Goal: Transaction & Acquisition: Purchase product/service

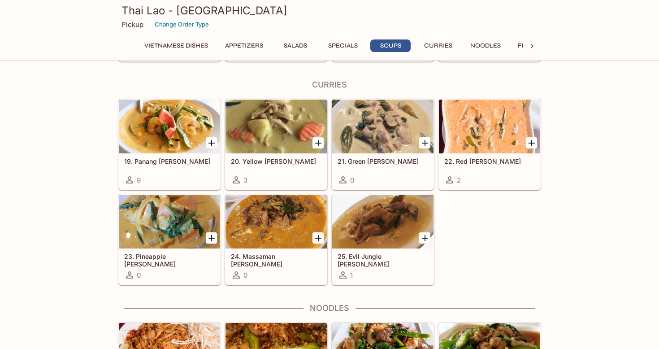
scroll to position [1303, 0]
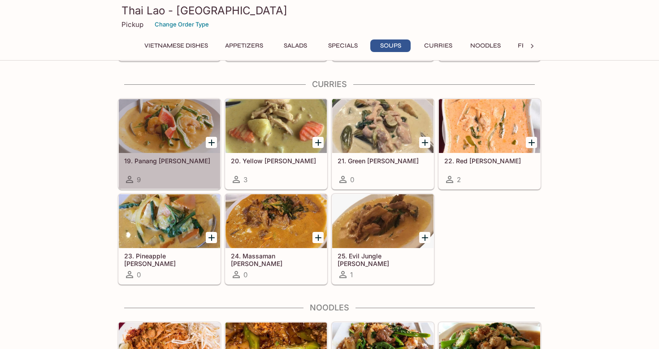
click at [169, 155] on div "19. Panang [PERSON_NAME] 9" at bounding box center [169, 171] width 101 height 36
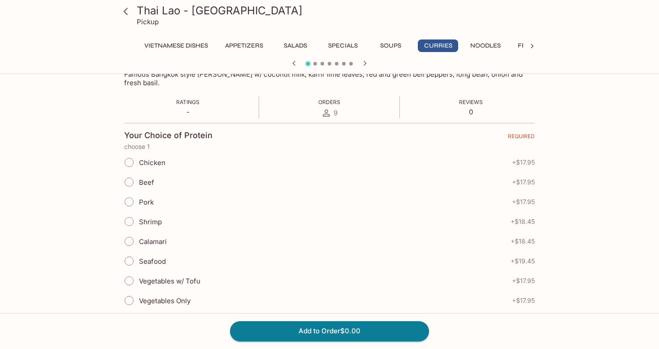
scroll to position [172, 0]
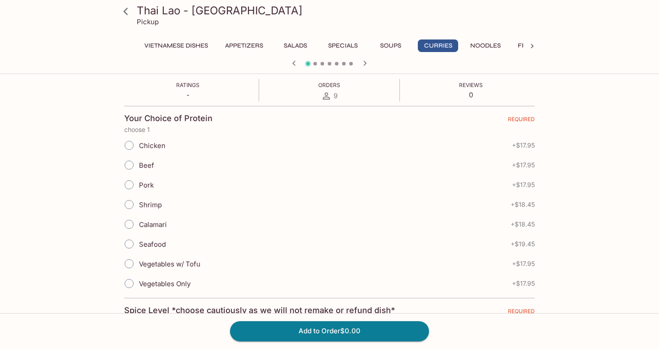
click at [168, 260] on span "Vegetables w/ Tofu" at bounding box center [169, 264] width 61 height 9
click at [139, 254] on input "Vegetables w/ Tofu" at bounding box center [129, 263] width 19 height 19
radio input "true"
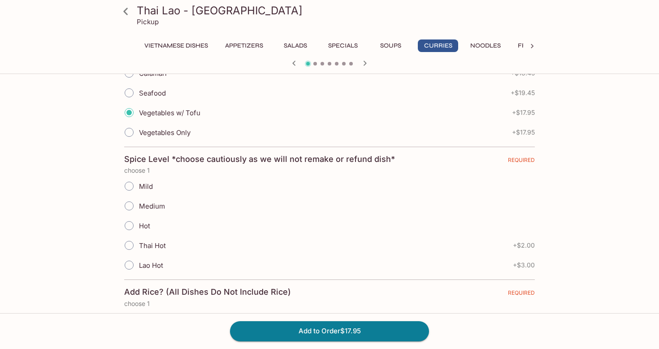
scroll to position [324, 0]
click at [150, 183] on label "Mild" at bounding box center [136, 185] width 34 height 20
click at [139, 183] on input "Mild" at bounding box center [129, 185] width 19 height 19
radio input "true"
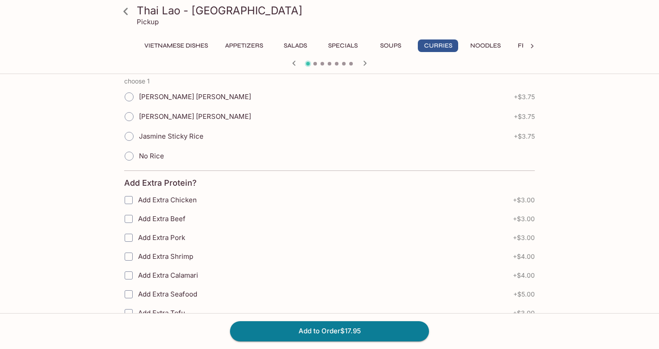
scroll to position [547, 0]
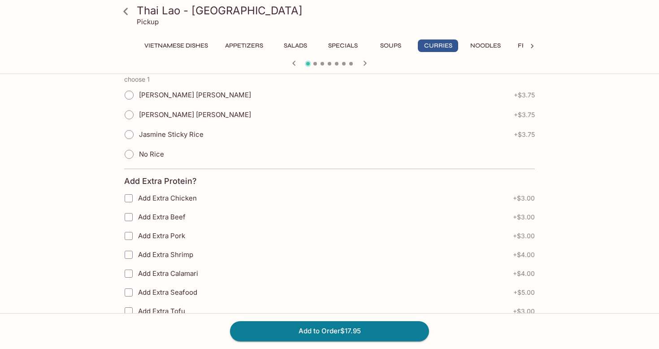
click at [175, 85] on label "[PERSON_NAME] [PERSON_NAME]" at bounding box center [185, 95] width 132 height 20
click at [139, 86] on input "[PERSON_NAME] [PERSON_NAME]" at bounding box center [129, 95] width 19 height 19
radio input "true"
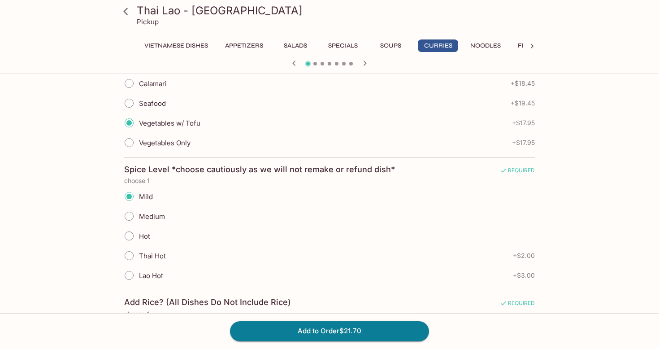
scroll to position [158, 0]
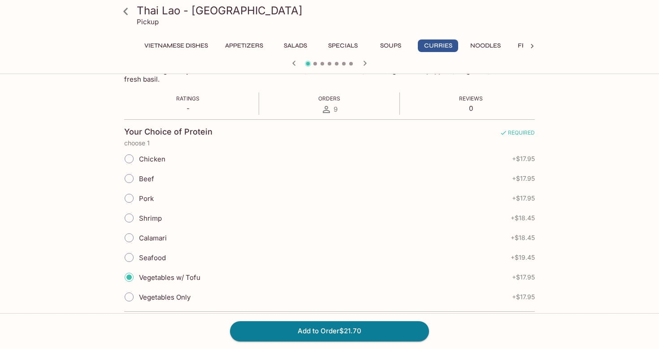
click at [130, 13] on icon at bounding box center [126, 12] width 16 height 16
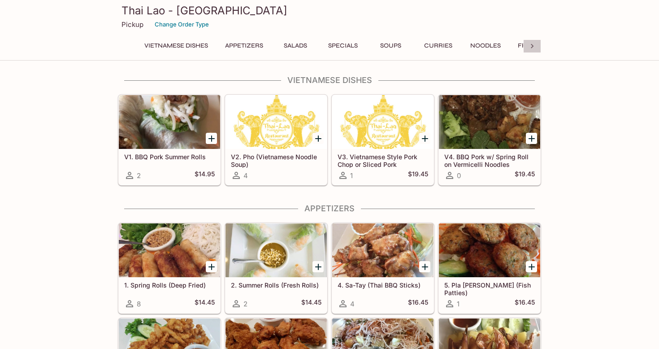
click at [531, 48] on icon at bounding box center [532, 46] width 9 height 9
click at [296, 44] on button "Fried Rice" at bounding box center [299, 45] width 45 height 13
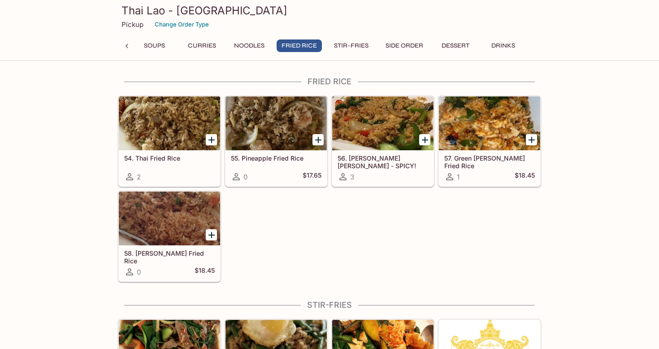
scroll to position [1752, 0]
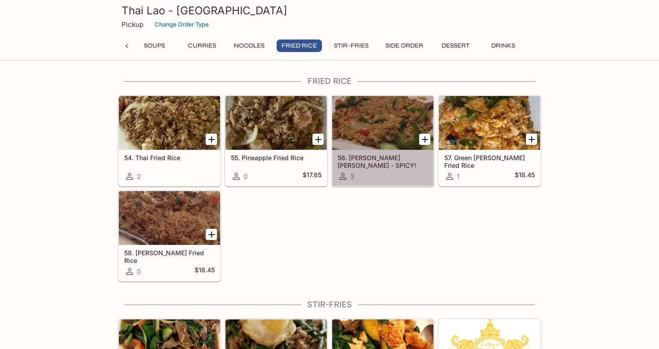
click at [379, 126] on div at bounding box center [382, 123] width 101 height 54
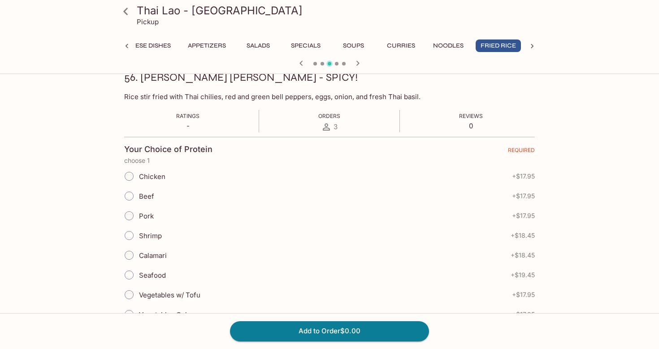
scroll to position [135, 0]
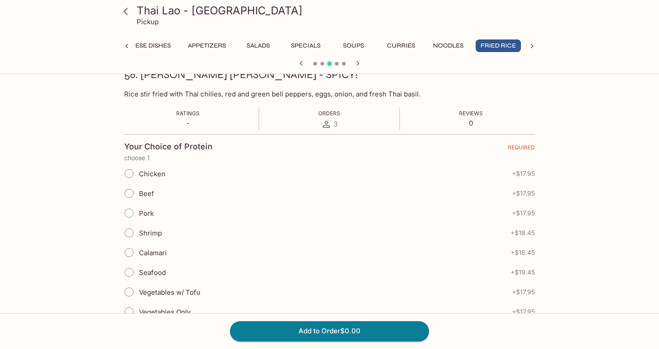
click at [160, 177] on span "Chicken" at bounding box center [152, 173] width 26 height 9
click at [139, 177] on input "Chicken" at bounding box center [129, 173] width 19 height 19
radio input "true"
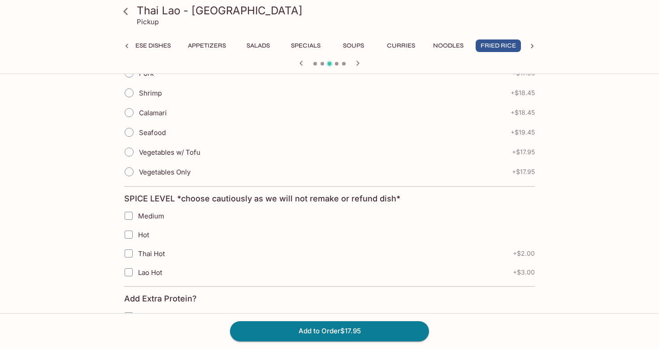
scroll to position [275, 0]
click at [147, 216] on span "Medium" at bounding box center [151, 215] width 26 height 9
click at [138, 216] on input "Medium" at bounding box center [129, 215] width 18 height 18
checkbox input "true"
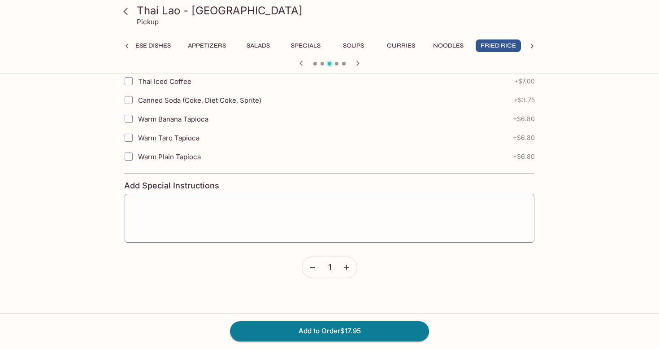
scroll to position [724, 0]
click at [321, 338] on button "Add to Order $17.95" at bounding box center [329, 331] width 199 height 20
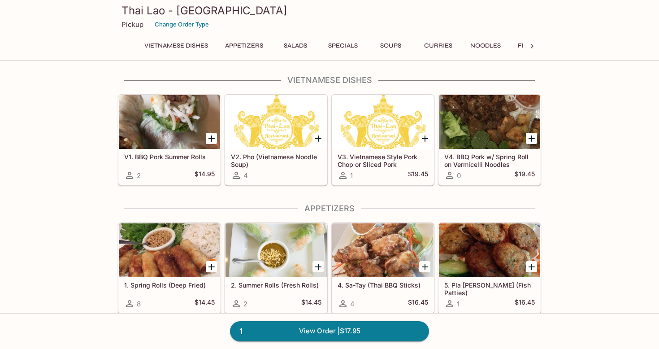
click at [246, 48] on button "Appetizers" at bounding box center [244, 45] width 48 height 13
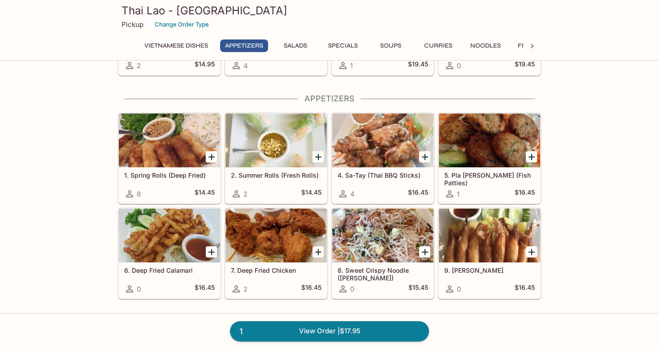
scroll to position [127, 0]
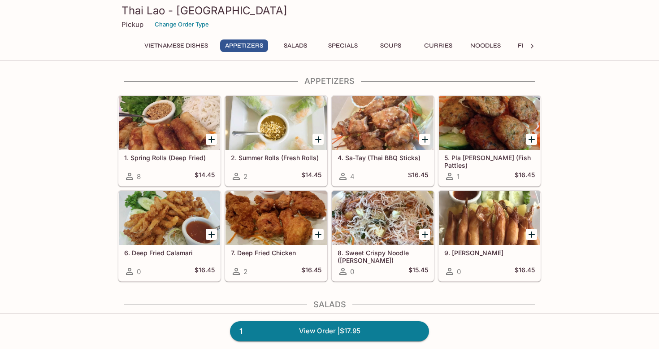
click at [209, 137] on icon "Add 1. Spring Rolls (Deep Fried)" at bounding box center [211, 139] width 11 height 11
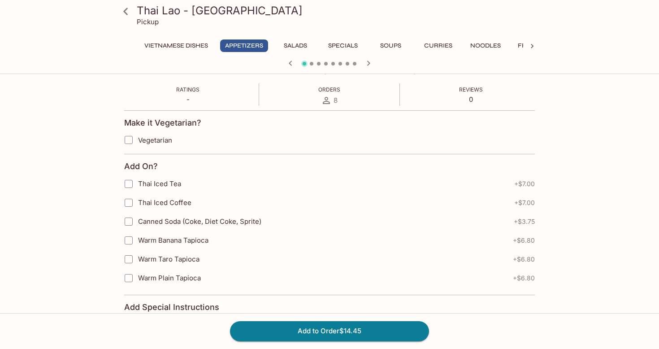
scroll to position [160, 0]
click at [170, 140] on span "Vegetarian" at bounding box center [155, 139] width 34 height 9
click at [138, 140] on input "Vegetarian" at bounding box center [129, 139] width 18 height 18
click at [157, 138] on span "Vegetarian" at bounding box center [155, 139] width 34 height 9
click at [138, 138] on input "Vegetarian" at bounding box center [129, 139] width 18 height 18
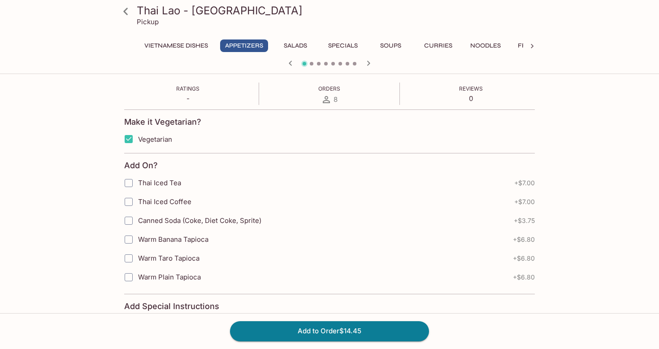
checkbox input "false"
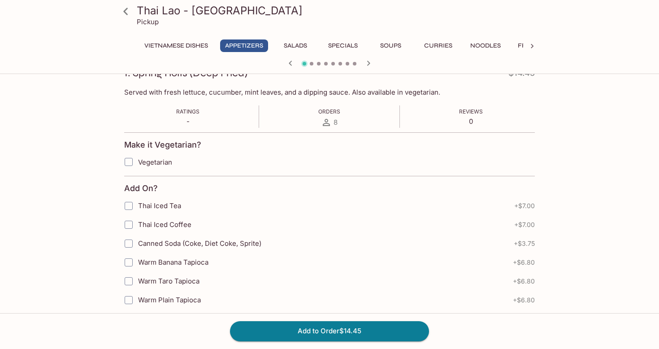
scroll to position [146, 0]
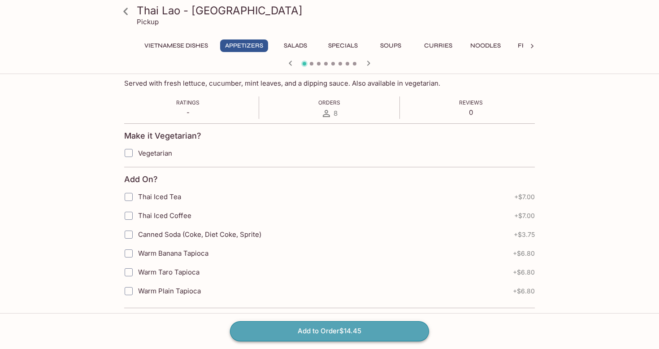
click at [316, 324] on button "Add to Order $14.45" at bounding box center [329, 331] width 199 height 20
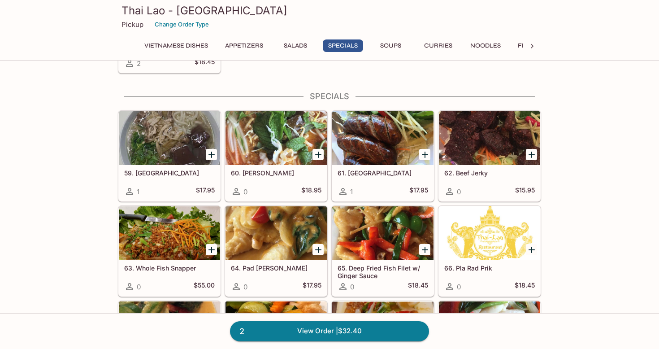
scroll to position [775, 0]
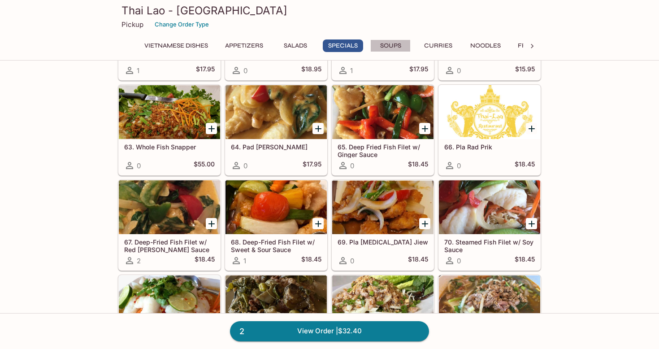
click at [388, 43] on button "Soups" at bounding box center [390, 45] width 40 height 13
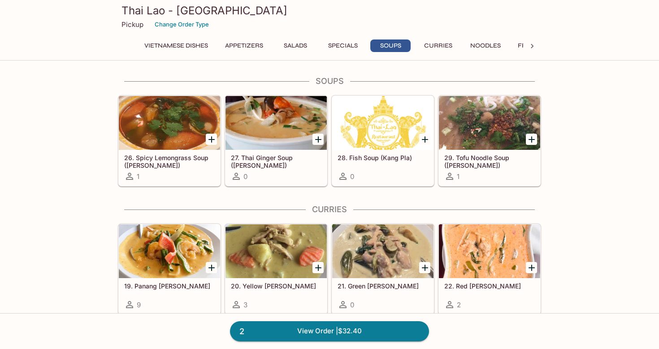
click at [436, 45] on button "Curries" at bounding box center [438, 45] width 40 height 13
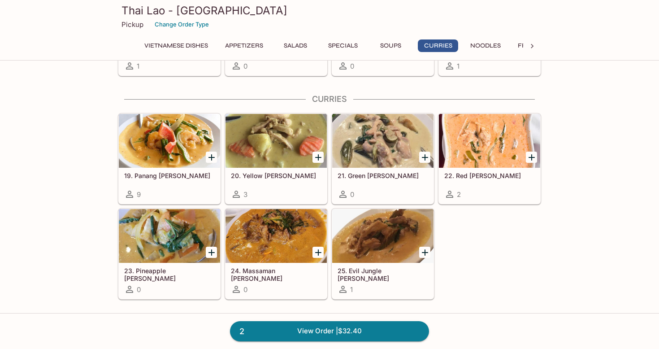
scroll to position [1306, 0]
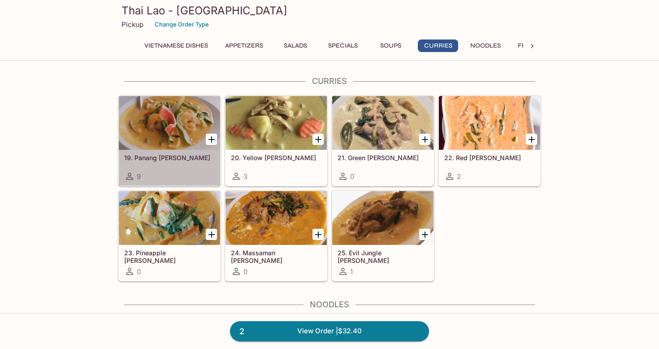
click at [188, 158] on h5 "19. Panang [PERSON_NAME]" at bounding box center [169, 158] width 91 height 8
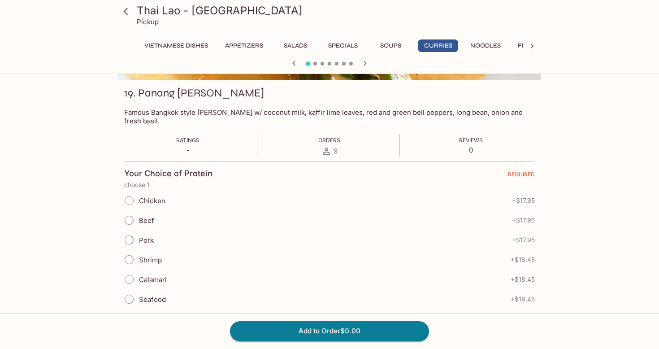
scroll to position [164, 0]
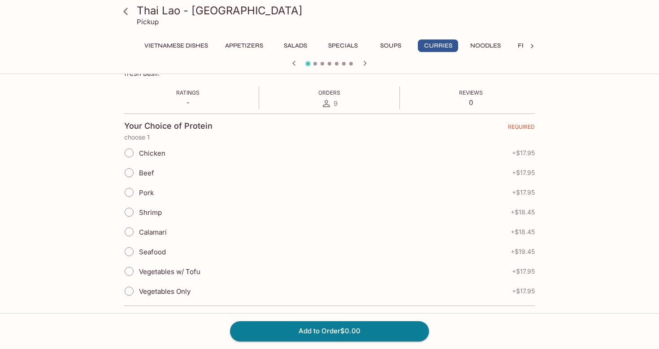
click at [170, 267] on span "Vegetables w/ Tofu" at bounding box center [169, 271] width 61 height 9
click at [139, 262] on input "Vegetables w/ Tofu" at bounding box center [129, 271] width 19 height 19
radio input "true"
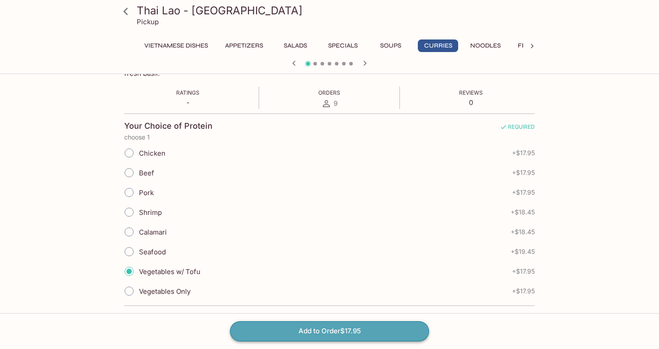
click at [314, 333] on button "Add to Order $17.95" at bounding box center [329, 331] width 199 height 20
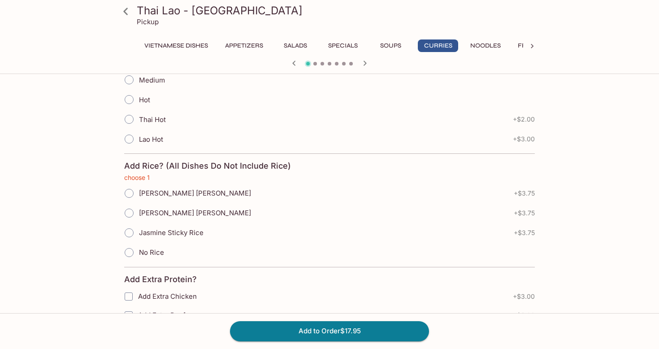
scroll to position [447, 0]
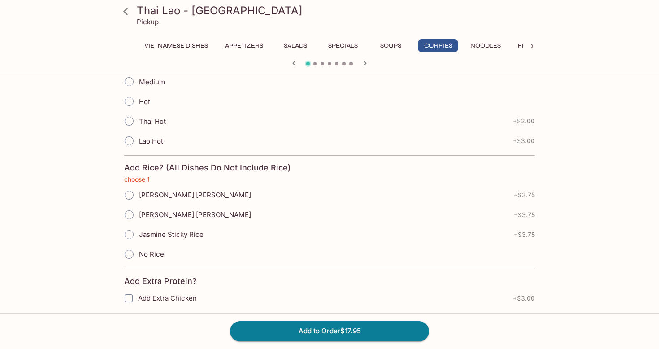
click at [192, 191] on span "[PERSON_NAME] [PERSON_NAME]" at bounding box center [195, 195] width 112 height 9
click at [139, 187] on input "[PERSON_NAME] [PERSON_NAME]" at bounding box center [129, 195] width 19 height 19
radio input "true"
click at [330, 323] on button "Add to Order $21.70" at bounding box center [329, 331] width 199 height 20
click at [133, 245] on input "No Rice" at bounding box center [129, 254] width 19 height 19
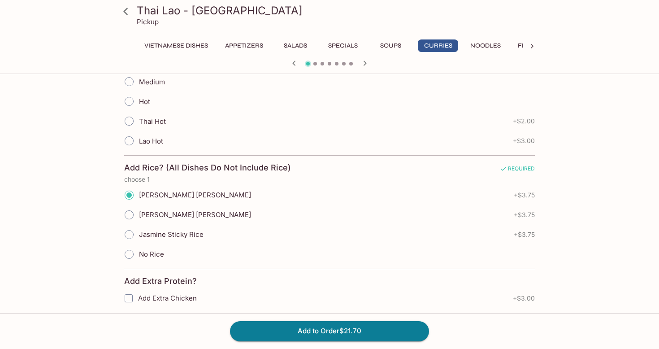
radio input "true"
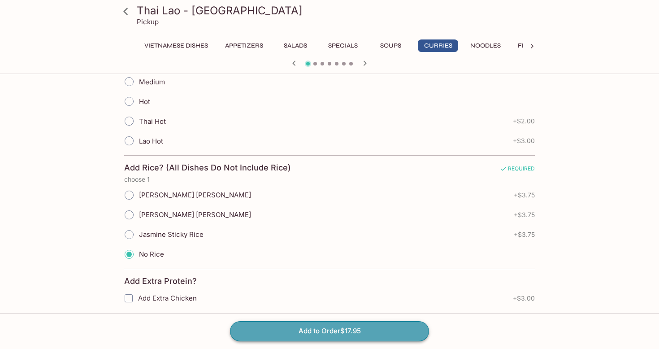
click at [342, 330] on button "Add to Order $17.95" at bounding box center [329, 331] width 199 height 20
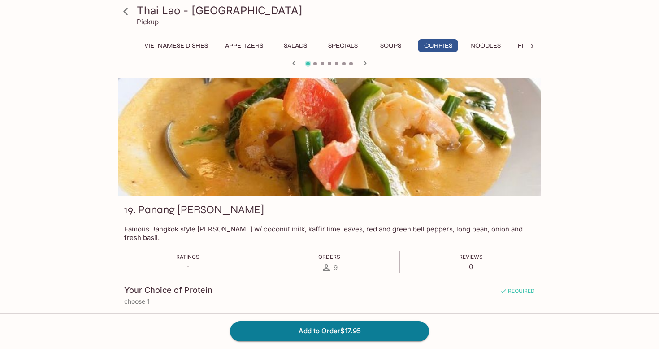
scroll to position [0, 0]
click at [126, 15] on icon at bounding box center [126, 12] width 16 height 16
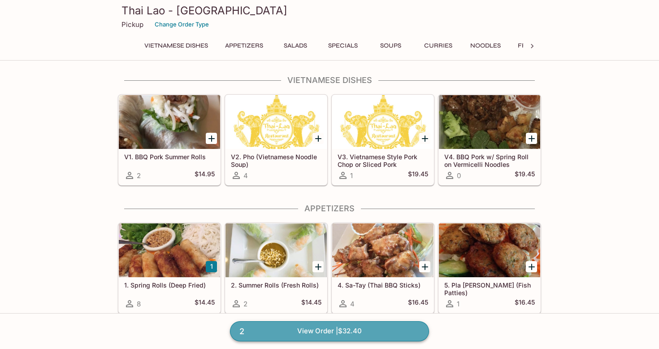
click at [345, 333] on link "2 View Order | $32.40" at bounding box center [329, 331] width 199 height 20
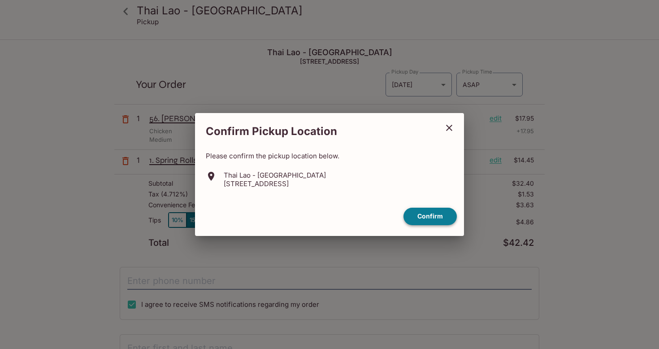
click at [433, 216] on button "Confirm" at bounding box center [430, 216] width 53 height 17
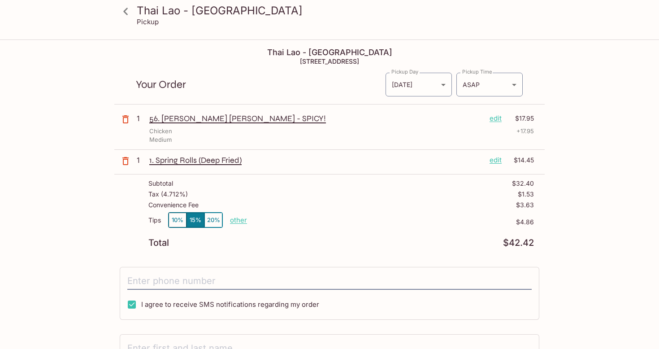
click at [182, 220] on button "10%" at bounding box center [178, 220] width 18 height 15
click at [129, 12] on icon at bounding box center [126, 12] width 16 height 16
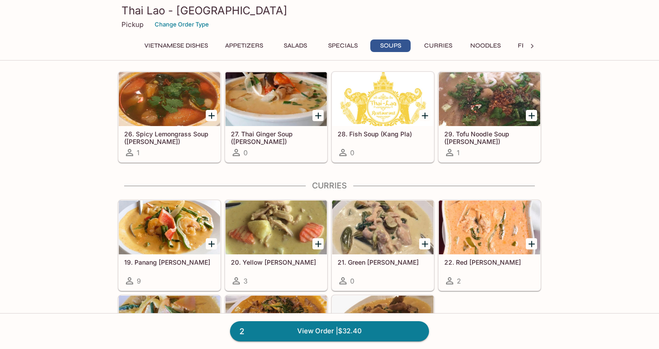
scroll to position [1201, 0]
click at [175, 233] on div at bounding box center [169, 227] width 101 height 54
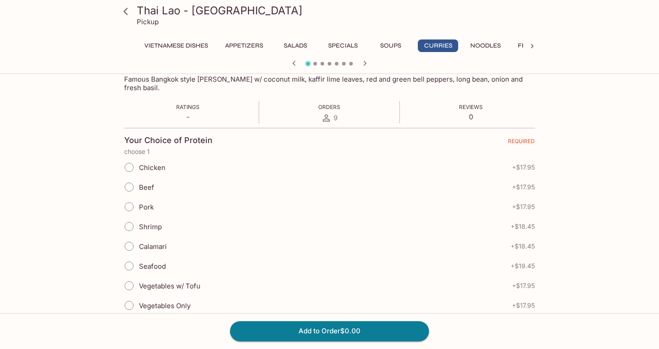
scroll to position [151, 0]
click at [155, 281] on label "Vegetables w/ Tofu" at bounding box center [159, 285] width 81 height 20
click at [139, 281] on input "Vegetables w/ Tofu" at bounding box center [129, 284] width 19 height 19
radio input "true"
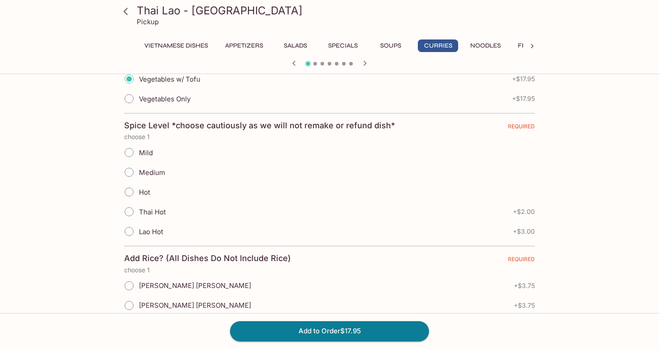
scroll to position [357, 0]
click at [144, 148] on span "Mild" at bounding box center [146, 152] width 14 height 9
click at [139, 142] on input "Mild" at bounding box center [129, 151] width 19 height 19
radio input "true"
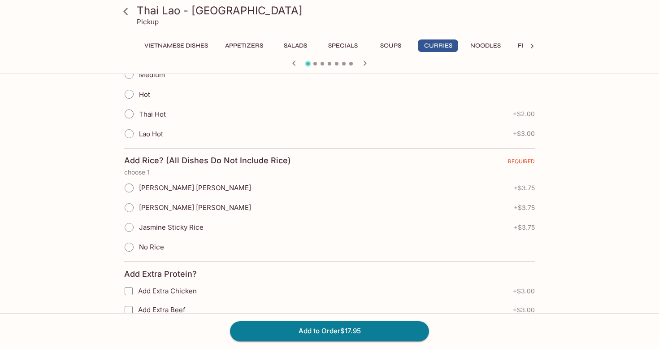
click at [154, 243] on span "No Rice" at bounding box center [151, 247] width 25 height 9
click at [139, 238] on input "No Rice" at bounding box center [129, 247] width 19 height 19
radio input "true"
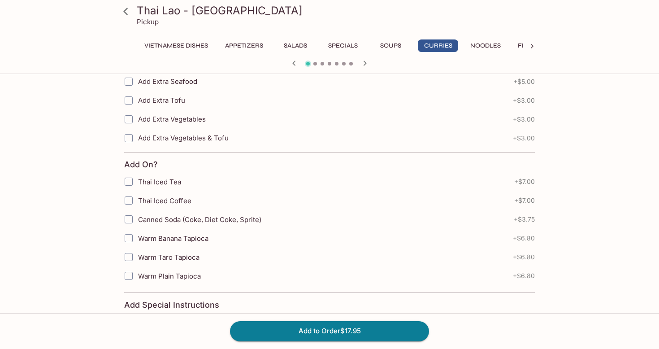
scroll to position [808, 0]
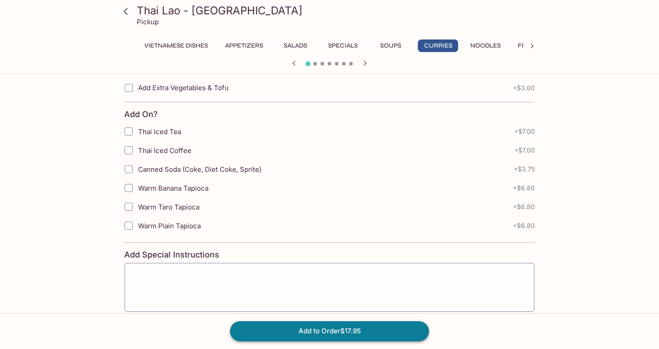
click at [285, 334] on button "Add to Order $17.95" at bounding box center [329, 331] width 199 height 20
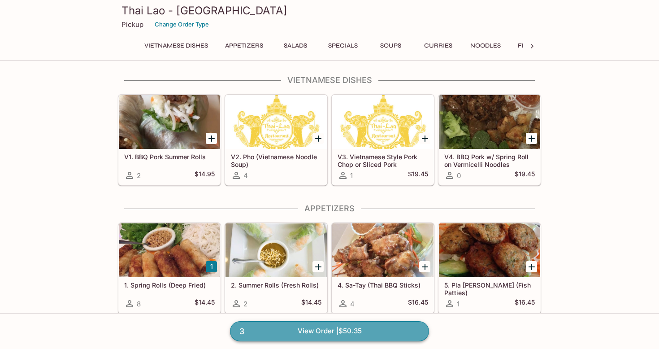
click at [348, 336] on link "3 View Order | $50.35" at bounding box center [329, 331] width 199 height 20
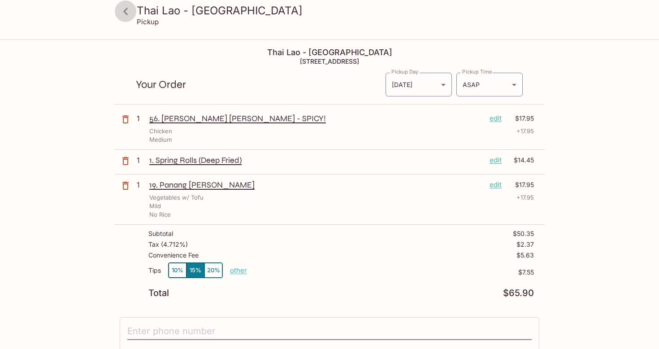
click at [126, 8] on icon at bounding box center [126, 12] width 16 height 16
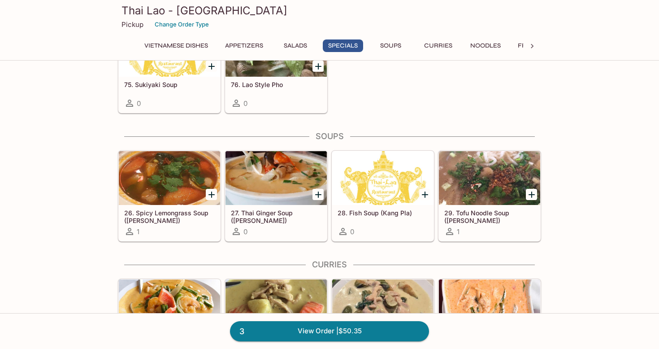
scroll to position [1123, 0]
